Goal: Navigation & Orientation: Find specific page/section

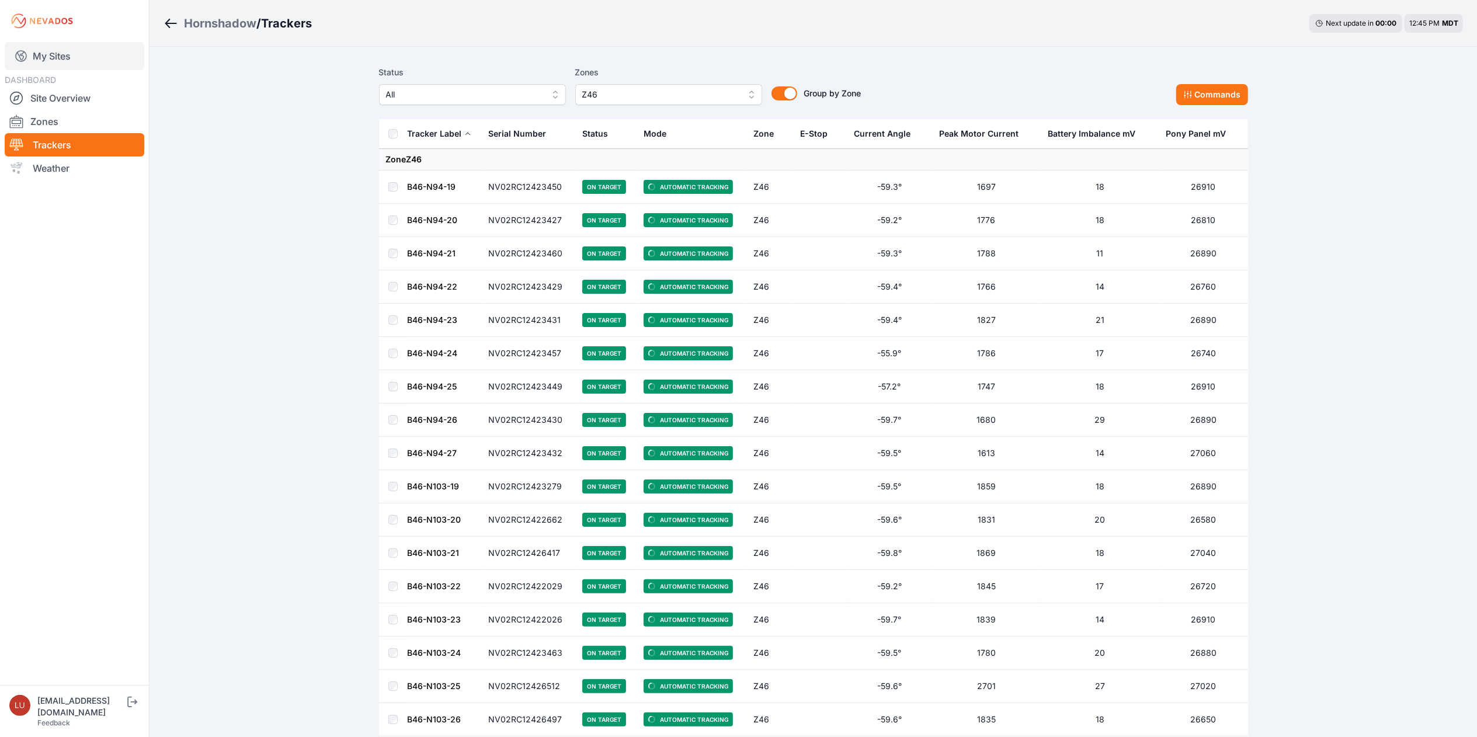
click at [69, 49] on link "My Sites" at bounding box center [75, 56] width 140 height 28
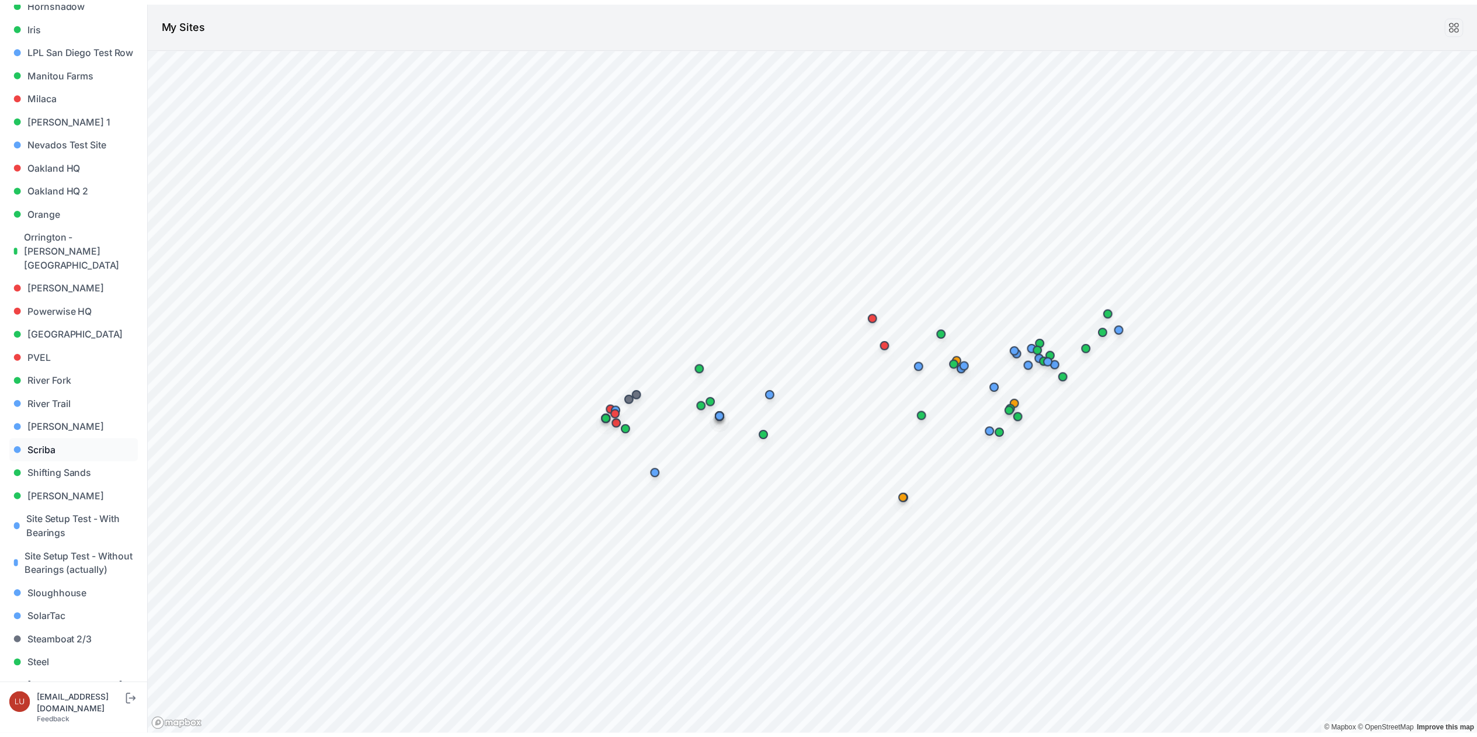
scroll to position [701, 0]
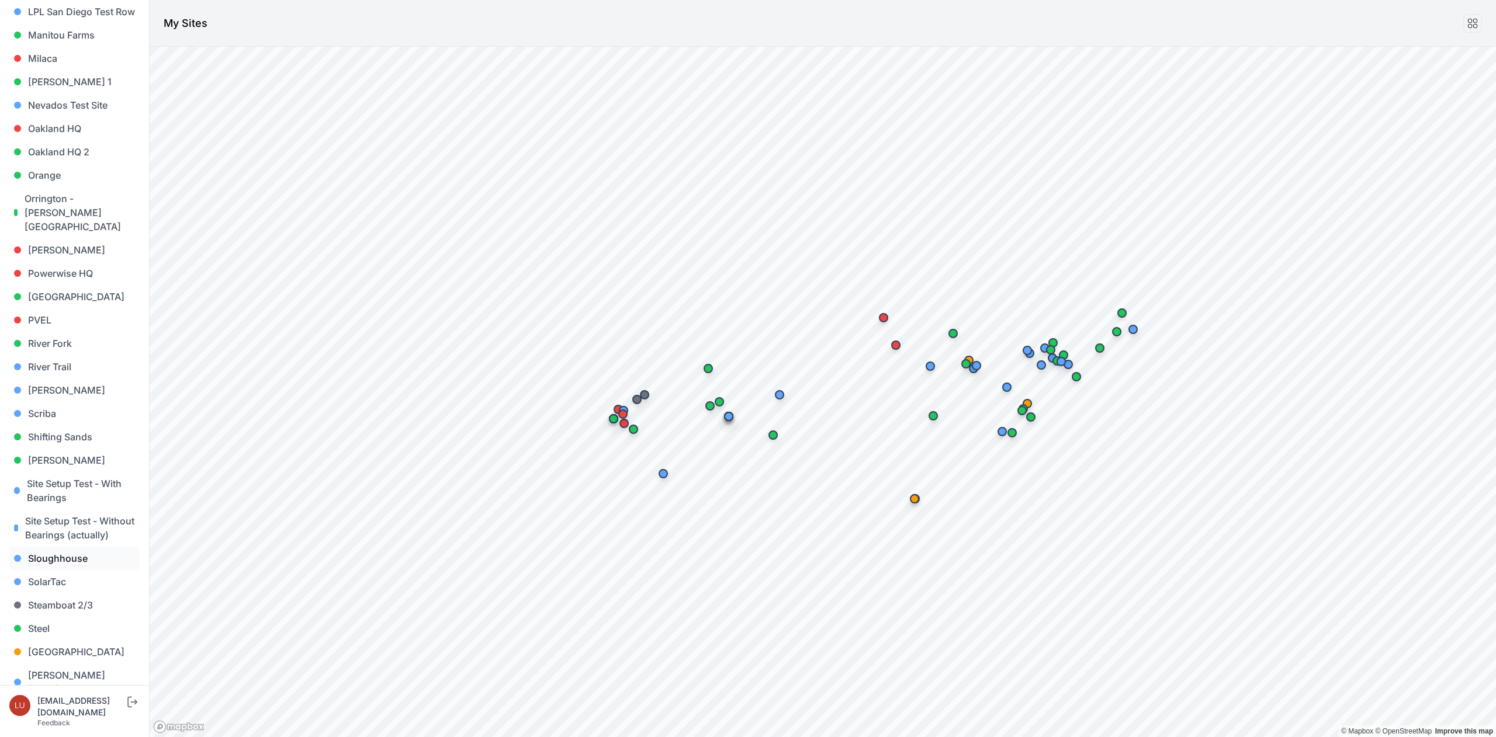
click at [73, 566] on link "Sloughhouse" at bounding box center [74, 558] width 130 height 23
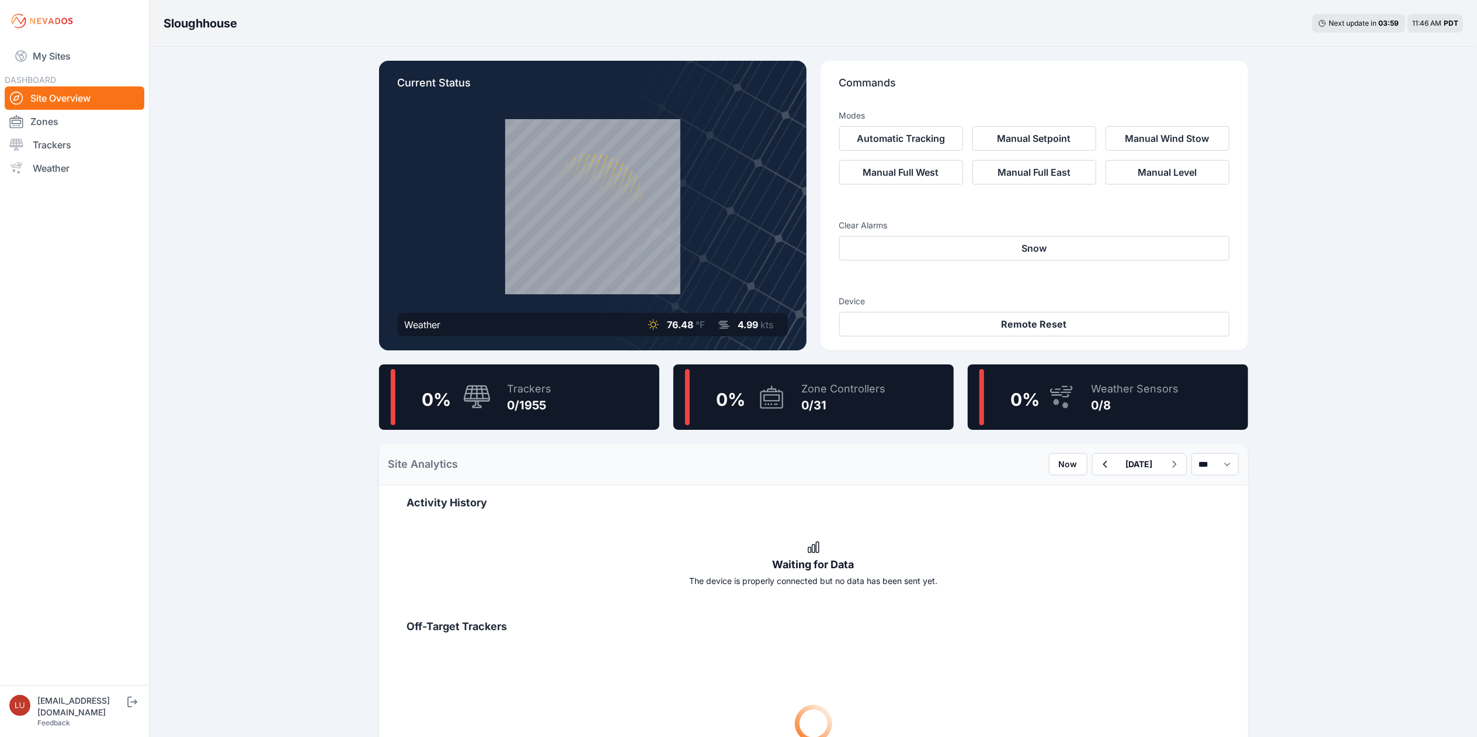
click at [503, 383] on div "Trackers 0/1955" at bounding box center [524, 397] width 56 height 56
